Goal: Check status: Check status

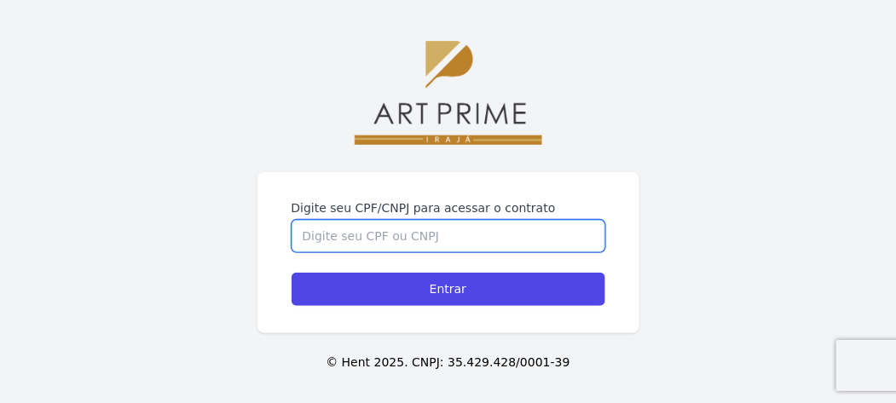
click at [363, 220] on input "Digite seu CPF/CNPJ para acessar o contrato" at bounding box center [448, 236] width 314 height 32
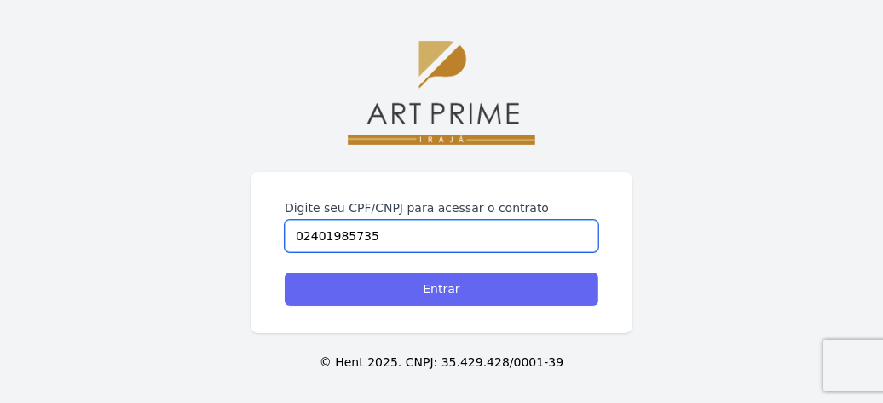
type input "02401985735"
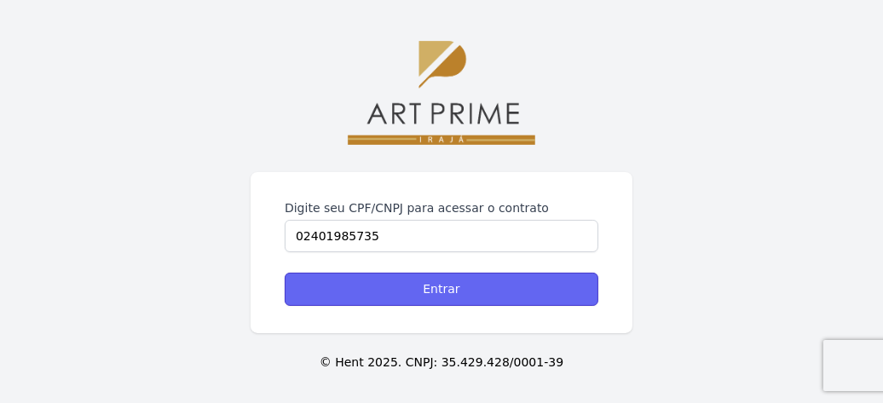
click at [446, 289] on input "Entrar" at bounding box center [442, 289] width 314 height 33
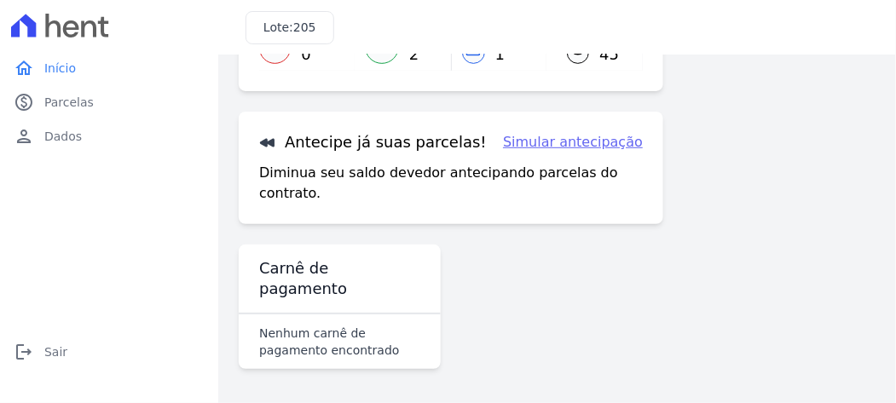
scroll to position [199, 0]
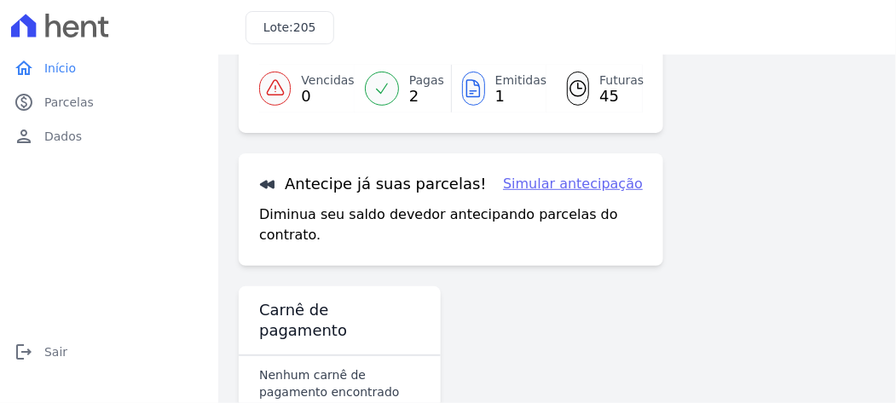
click at [474, 89] on icon at bounding box center [473, 88] width 20 height 20
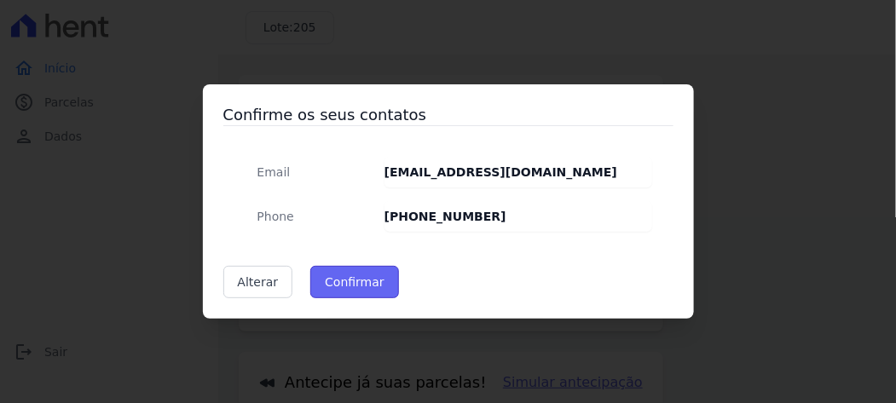
click at [353, 283] on button "Confirmar" at bounding box center [354, 282] width 89 height 32
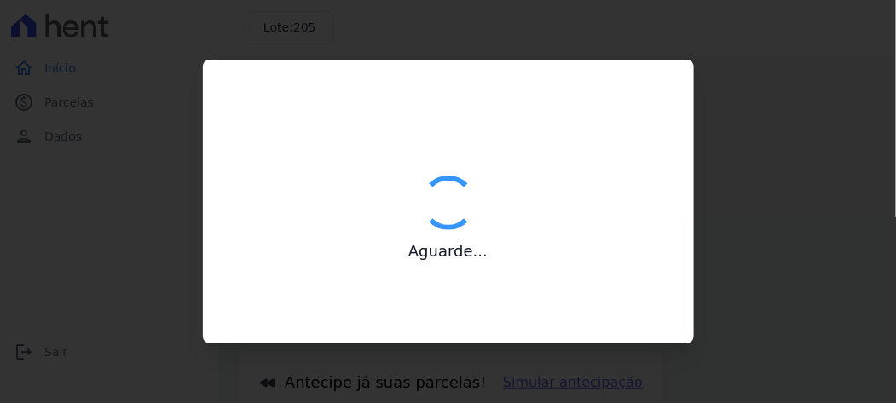
type input "Contatos confirmados com sucesso."
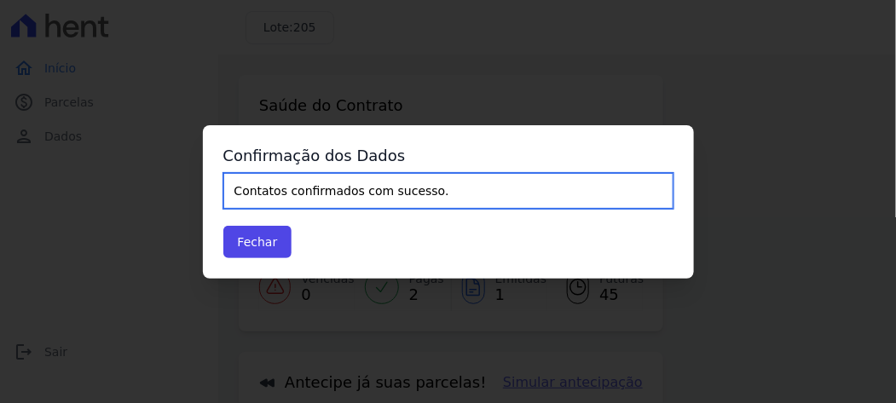
click at [294, 192] on input "Contatos confirmados com sucesso." at bounding box center [448, 191] width 450 height 36
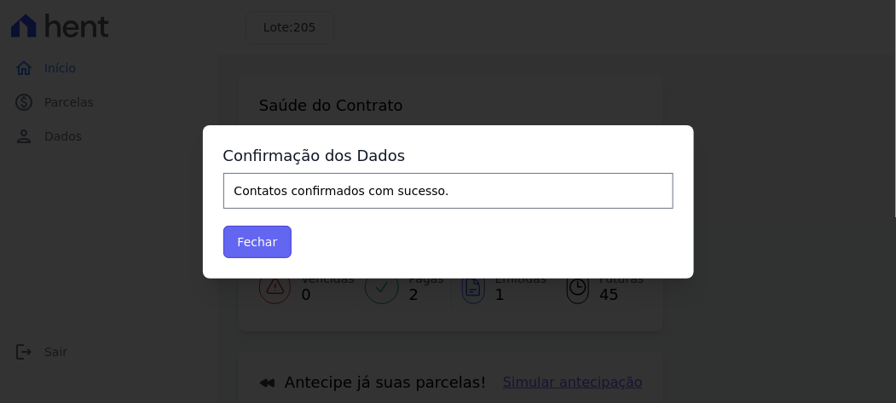
click at [249, 239] on button "Fechar" at bounding box center [257, 242] width 69 height 32
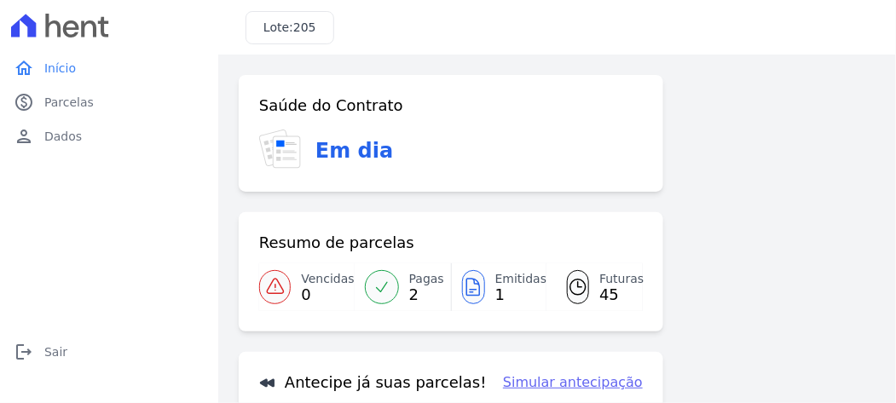
click at [395, 286] on div at bounding box center [382, 287] width 34 height 34
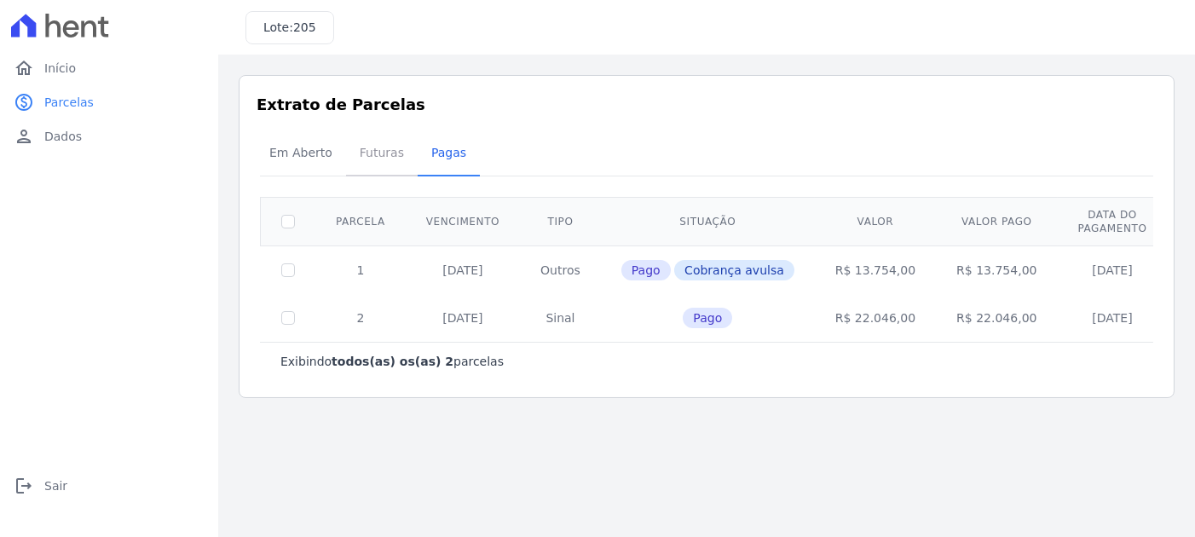
click at [360, 158] on span "Futuras" at bounding box center [381, 153] width 65 height 34
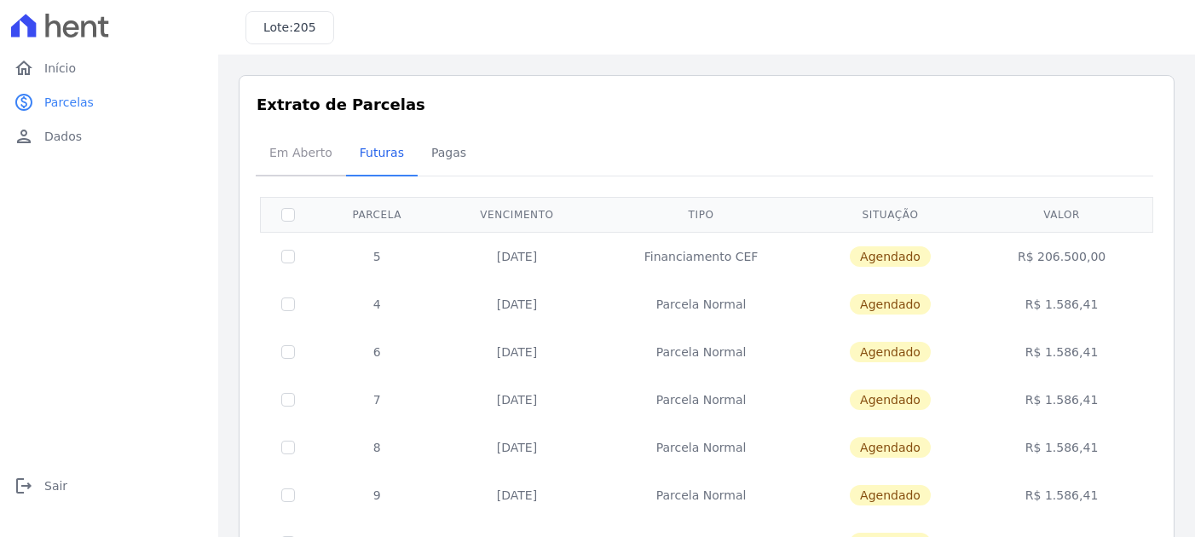
click at [302, 151] on span "Em Aberto" at bounding box center [301, 153] width 84 height 34
